Goal: Ask a question

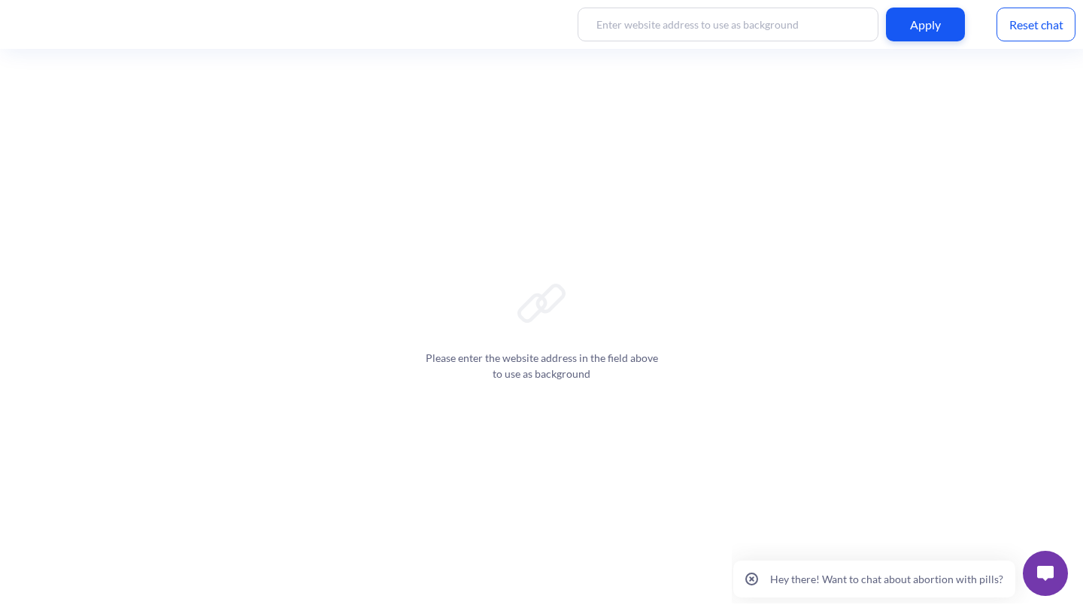
click at [1029, 585] on button at bounding box center [1045, 572] width 45 height 45
click at [1036, 576] on button at bounding box center [1045, 572] width 45 height 45
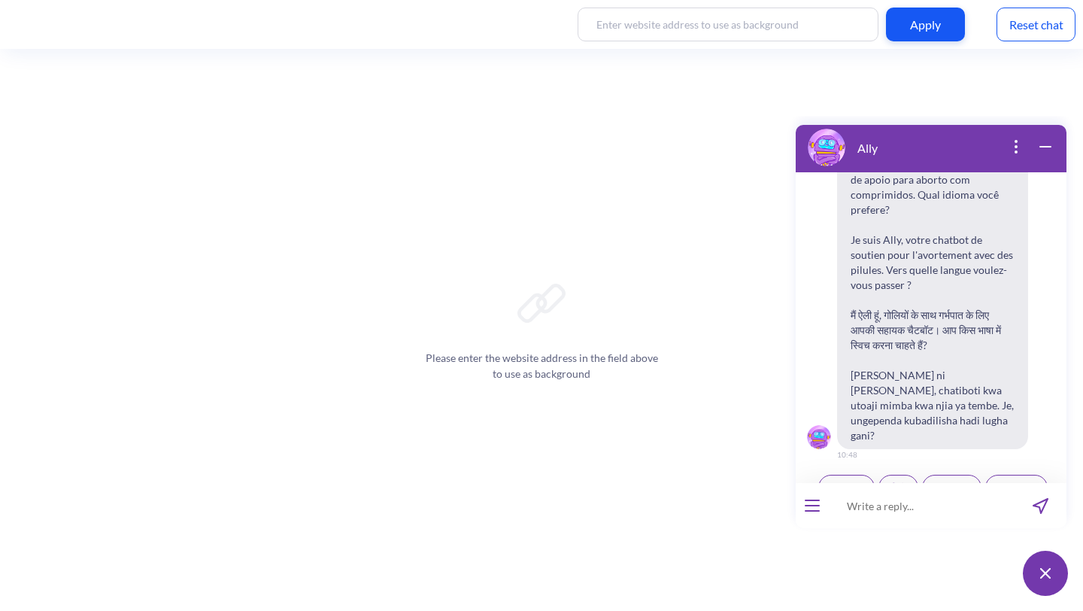
scroll to position [234, 0]
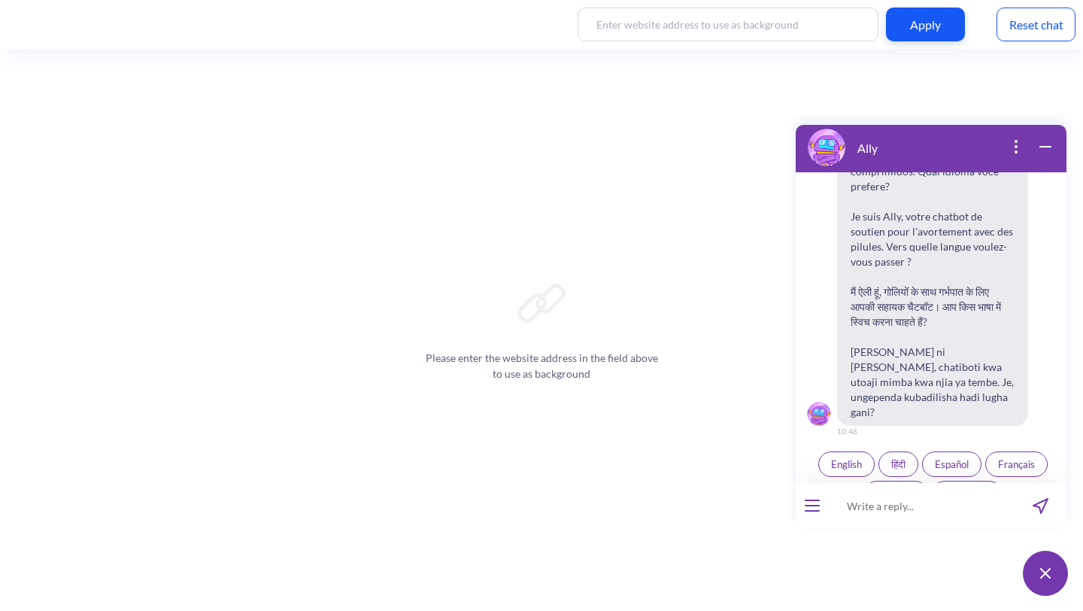
click at [1006, 458] on span "Français" at bounding box center [1016, 464] width 37 height 12
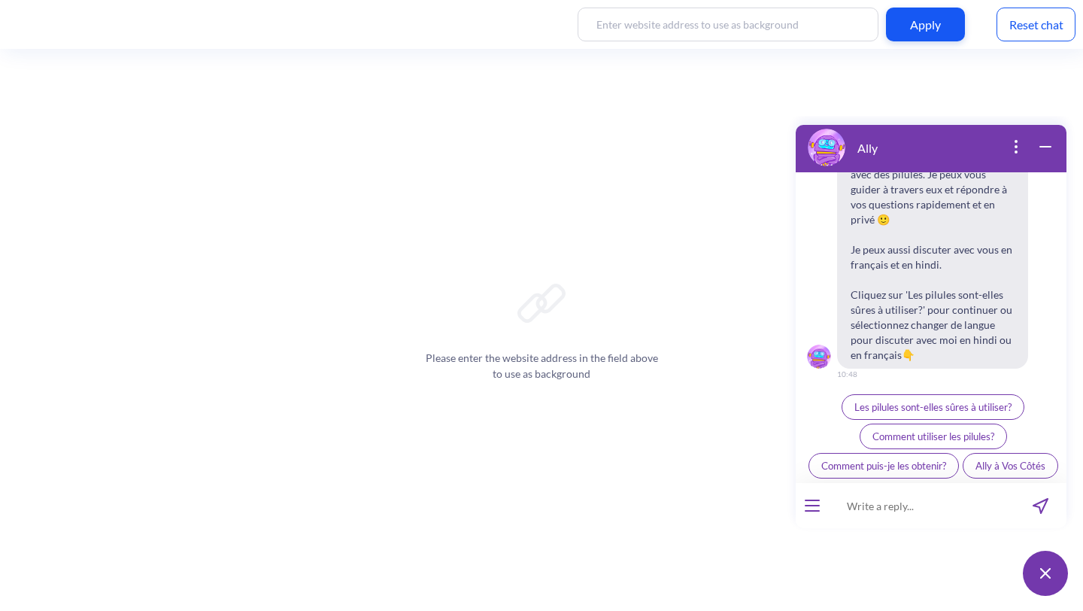
scroll to position [717, 0]
click at [1017, 149] on icon "open popup" at bounding box center [1016, 147] width 18 height 18
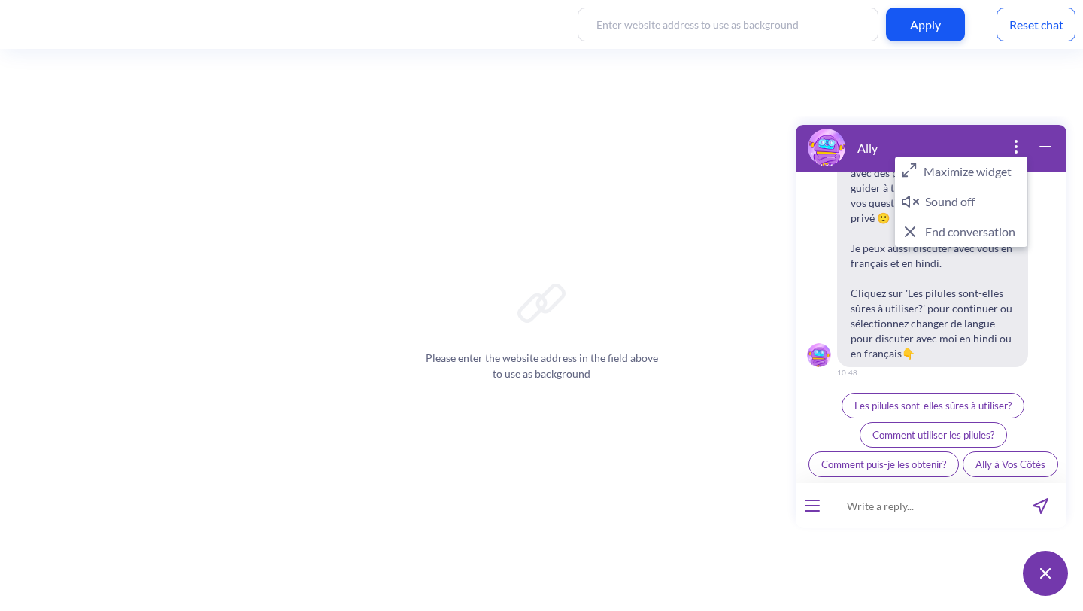
click at [809, 509] on button "open menu" at bounding box center [812, 505] width 15 height 12
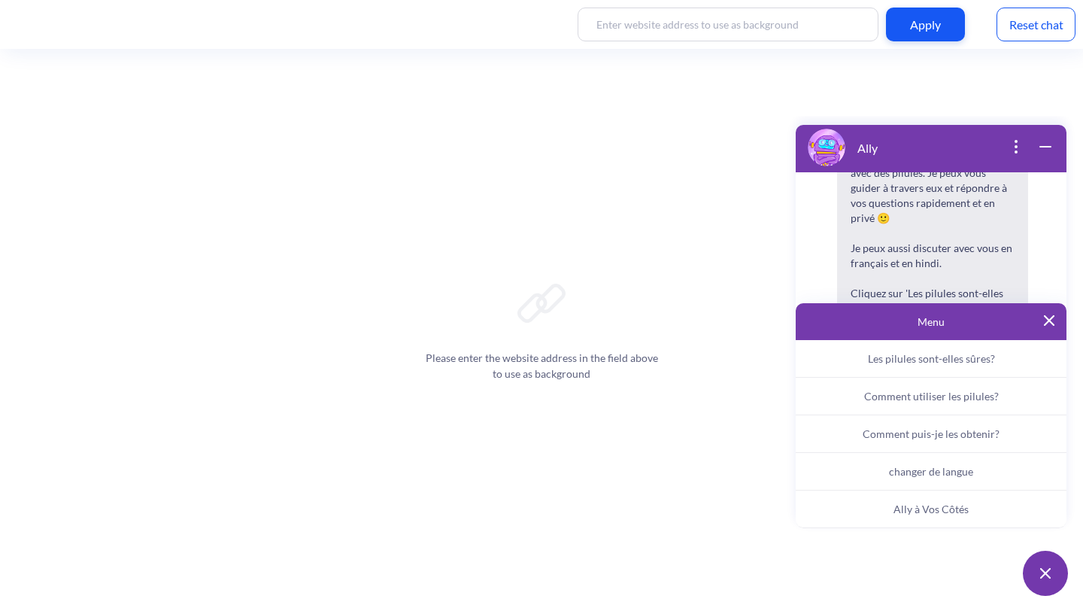
click at [891, 508] on button "Ally à Vos Côtés" at bounding box center [931, 509] width 271 height 38
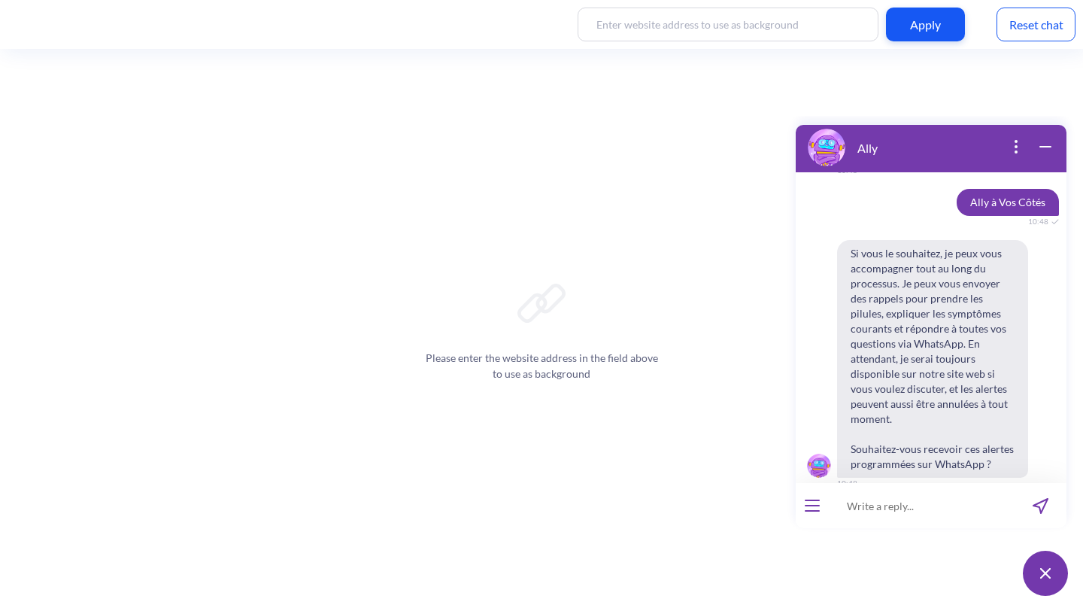
scroll to position [926, 0]
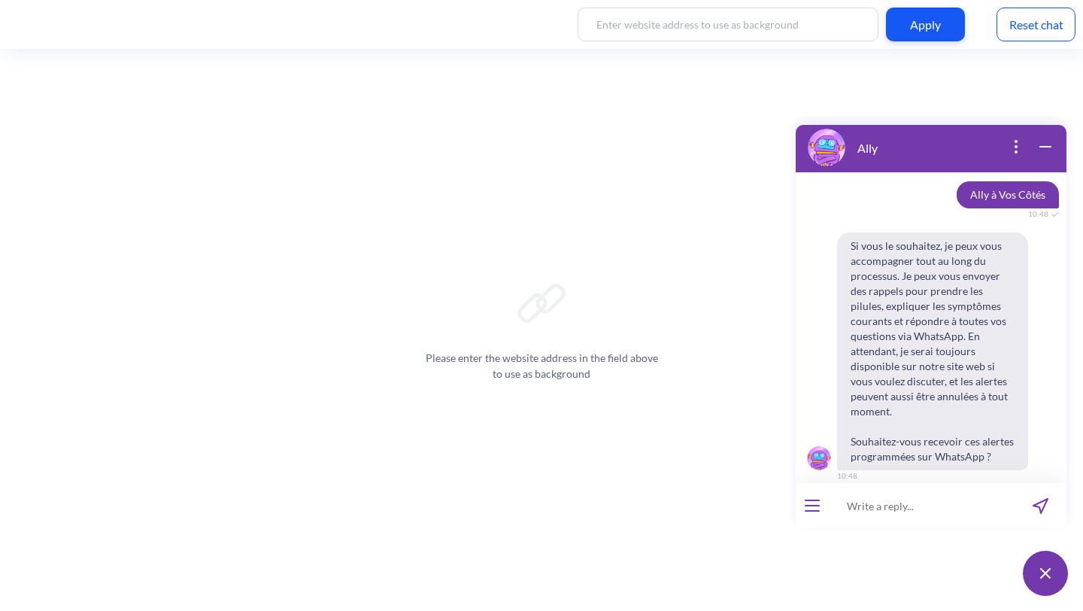
click at [1014, 154] on icon "open popup" at bounding box center [1016, 147] width 18 height 18
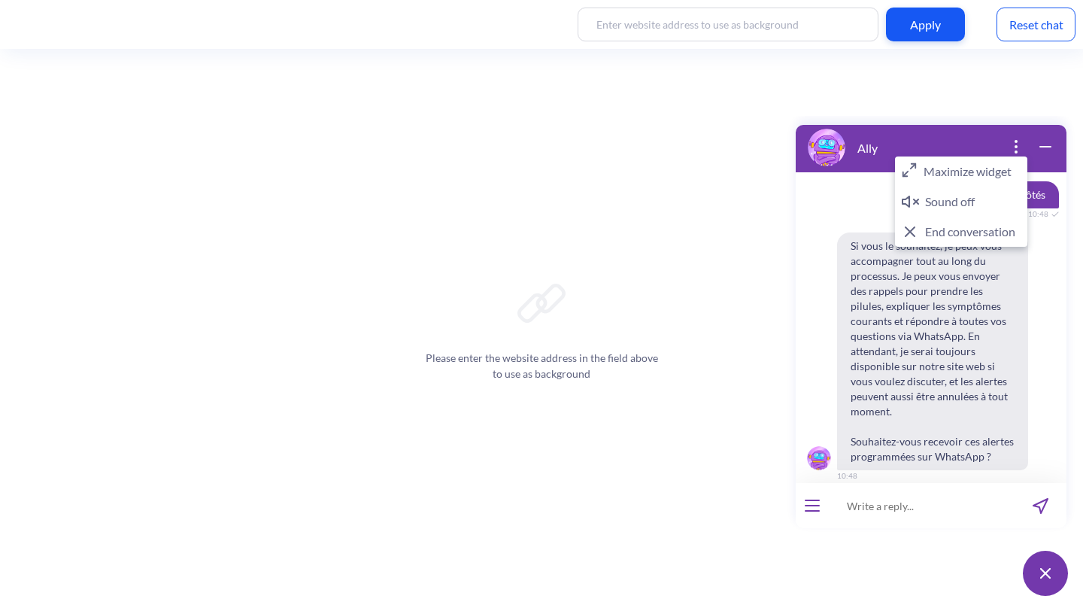
click at [987, 172] on button "Maximize widget" at bounding box center [961, 171] width 132 height 30
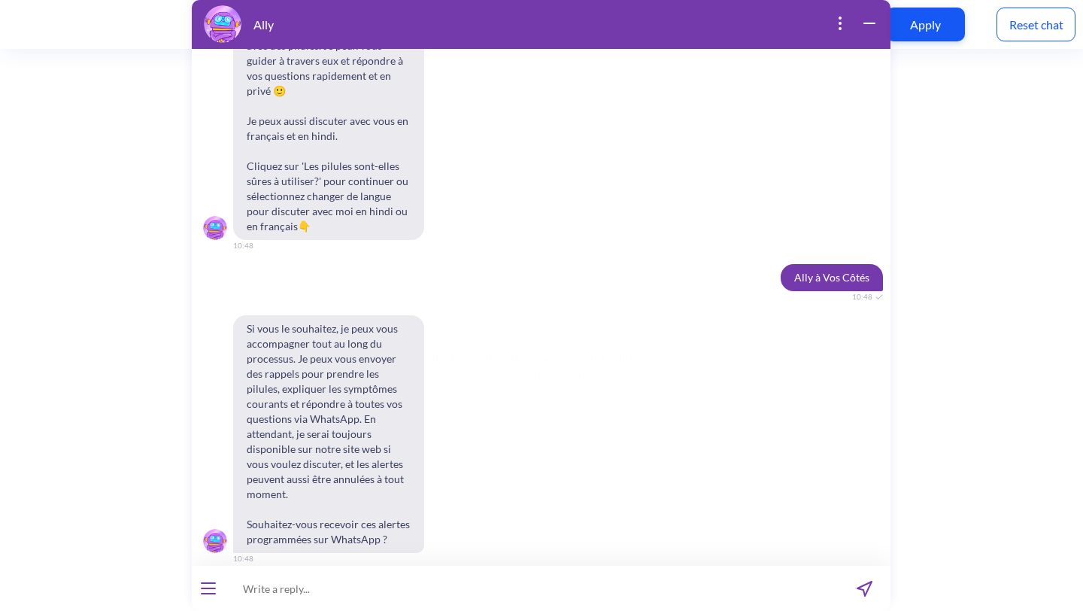
click at [518, 585] on span "Oui" at bounding box center [519, 591] width 16 height 12
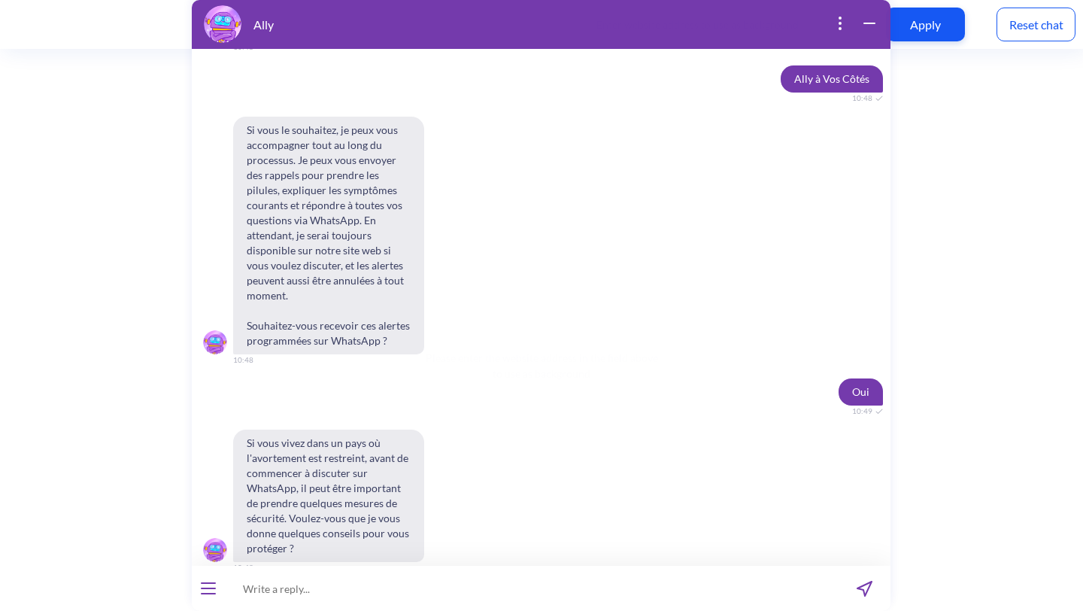
scroll to position [928, 0]
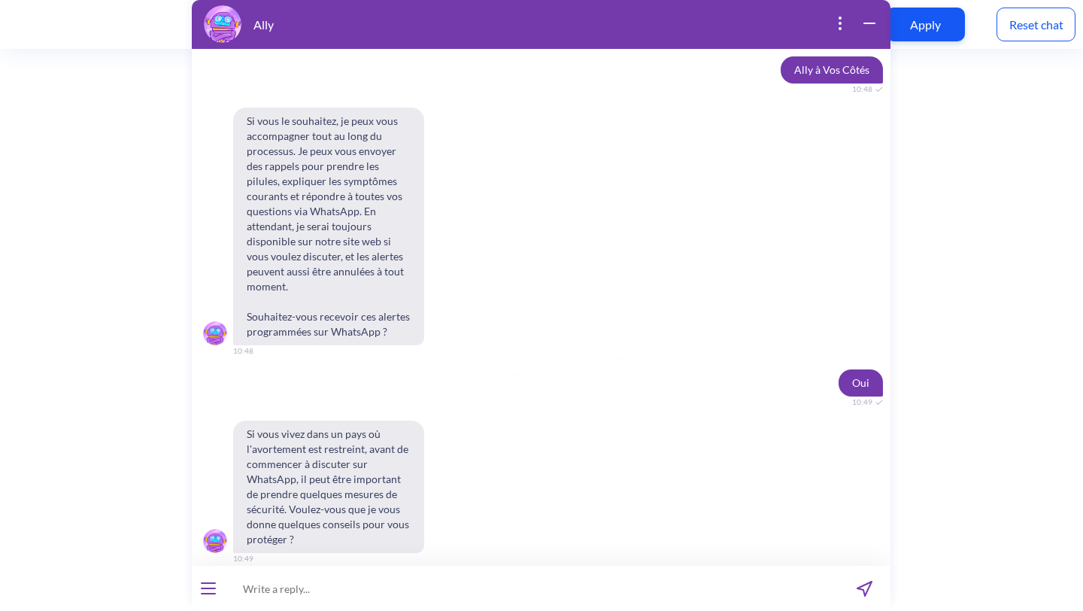
click at [514, 585] on span "Oui" at bounding box center [519, 591] width 16 height 12
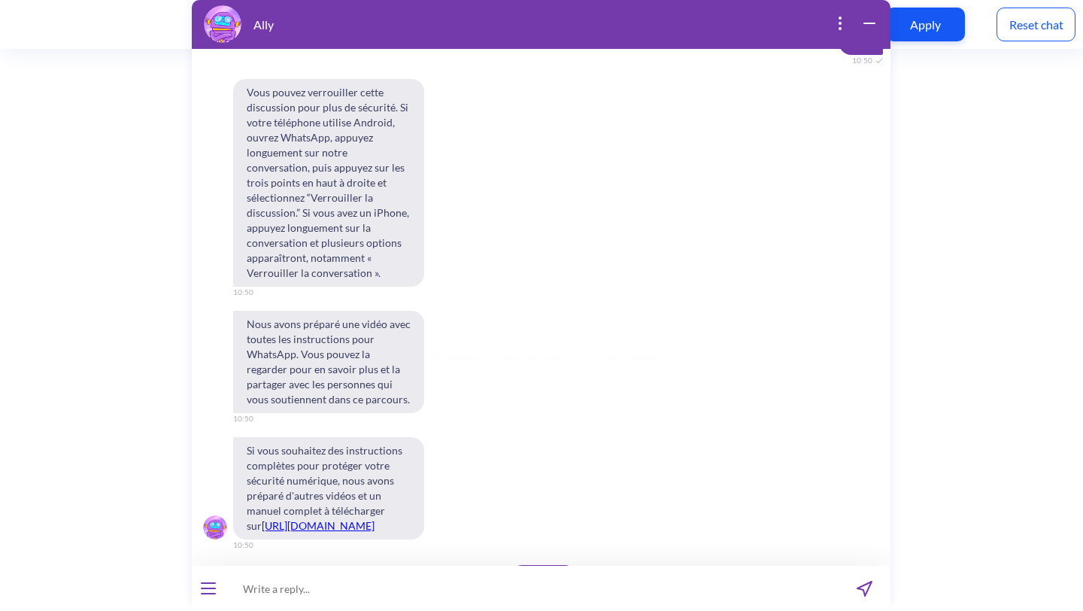
scroll to position [1508, 0]
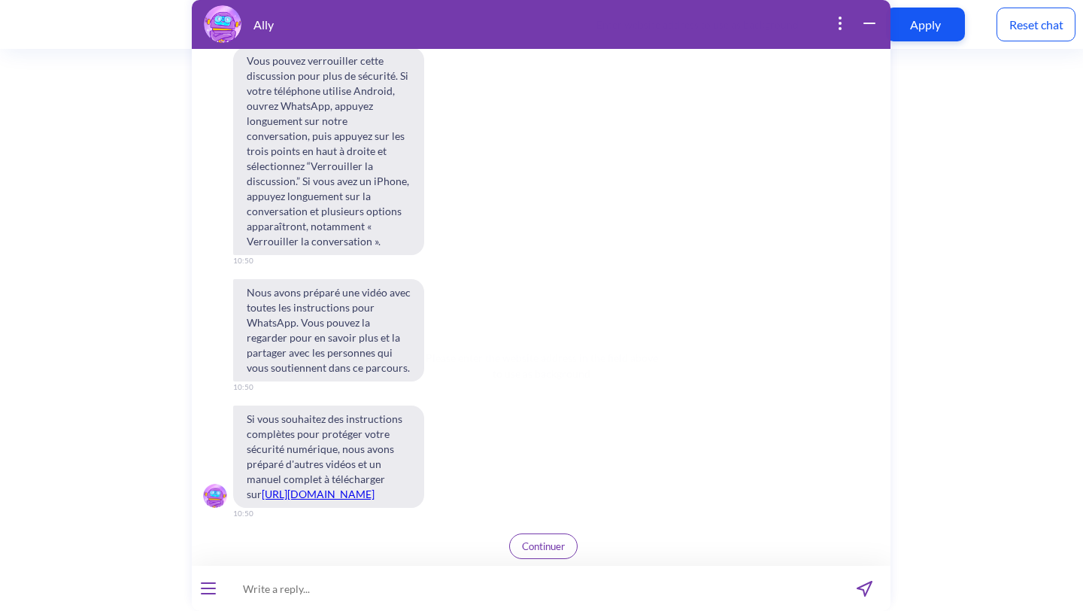
click at [554, 544] on span "Continuer" at bounding box center [543, 546] width 43 height 12
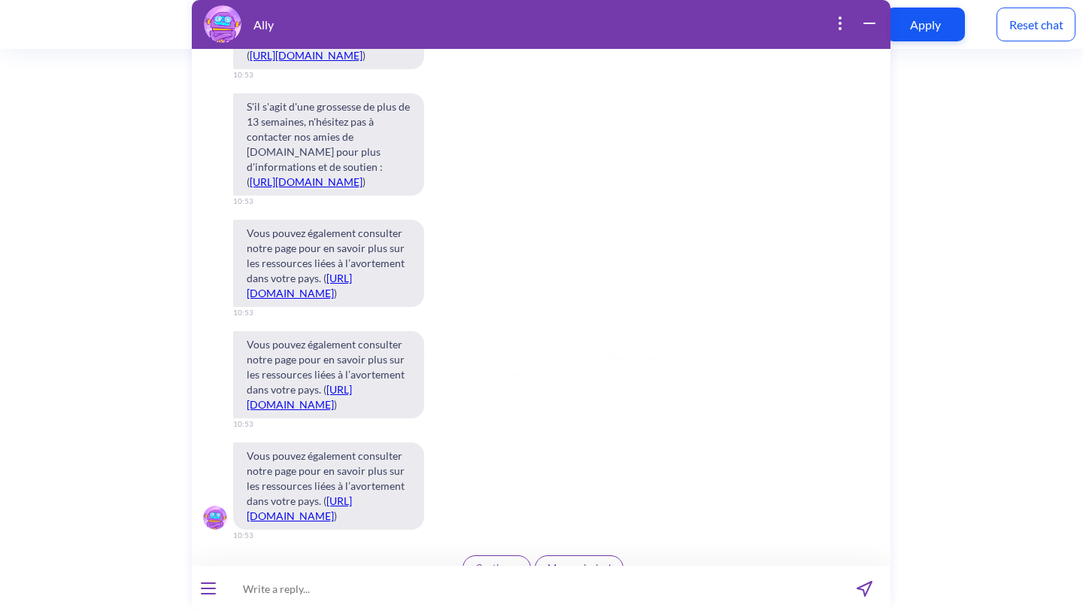
scroll to position [4099, 0]
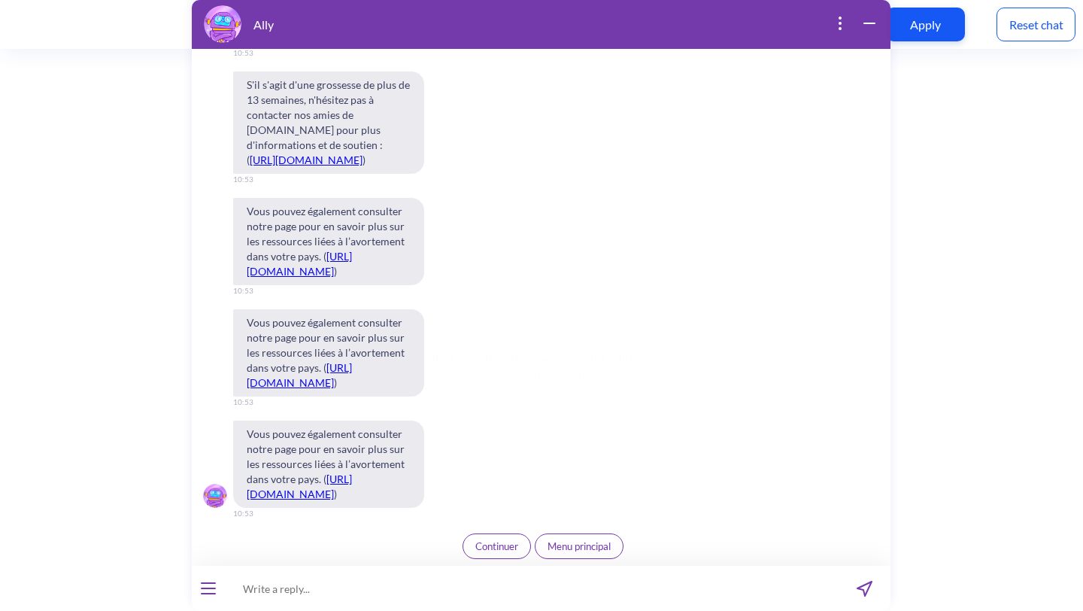
click at [490, 542] on span "Continuer" at bounding box center [496, 546] width 43 height 12
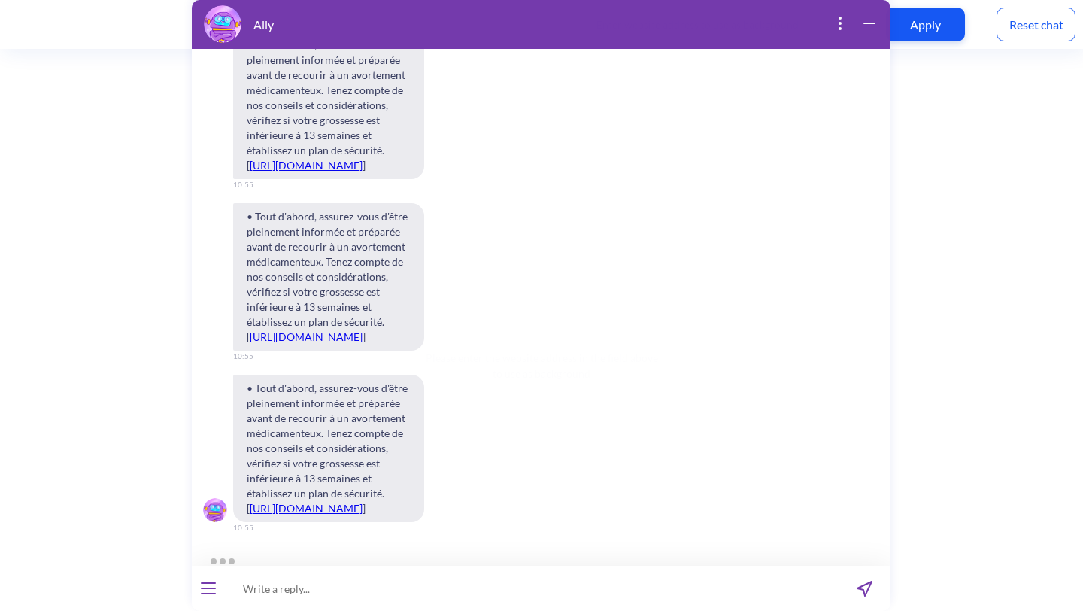
scroll to position [4951, 0]
